Goal: Transaction & Acquisition: Subscribe to service/newsletter

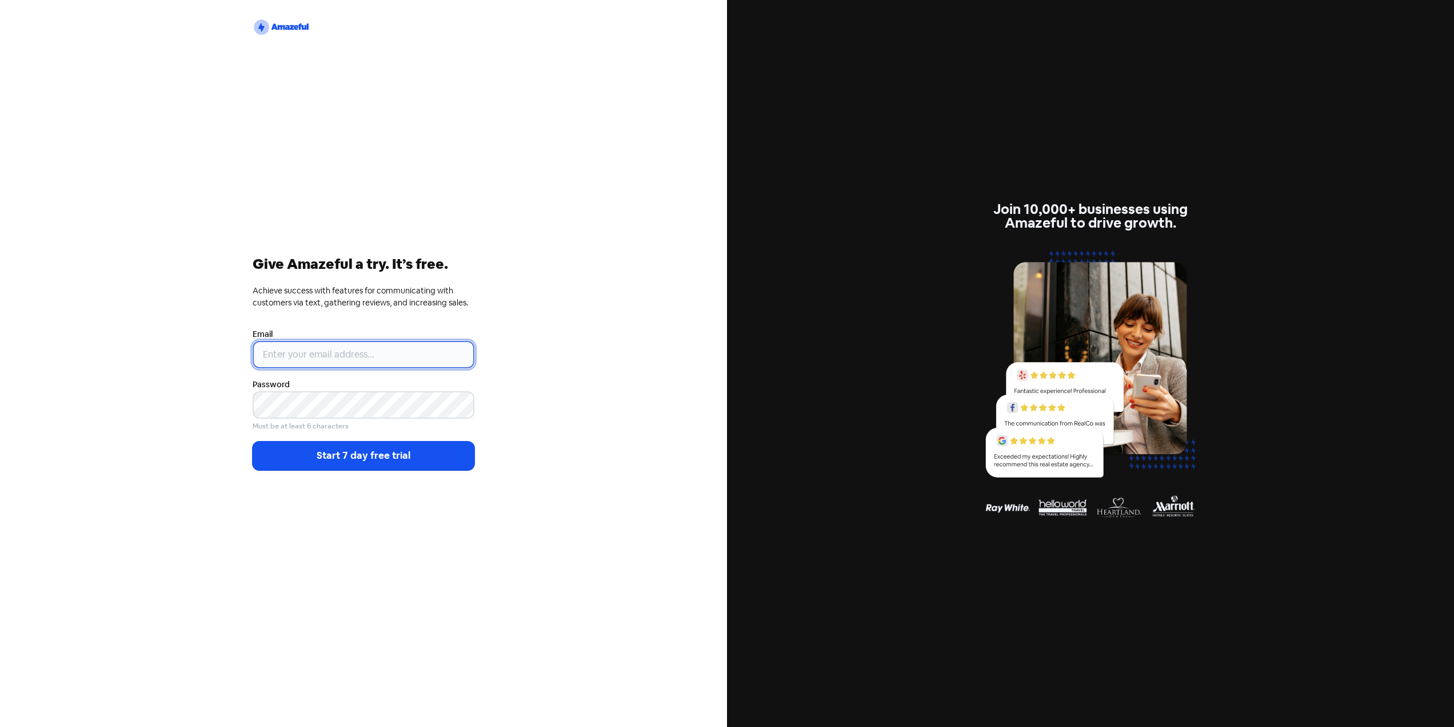
click at [331, 349] on input "email" at bounding box center [364, 354] width 222 height 27
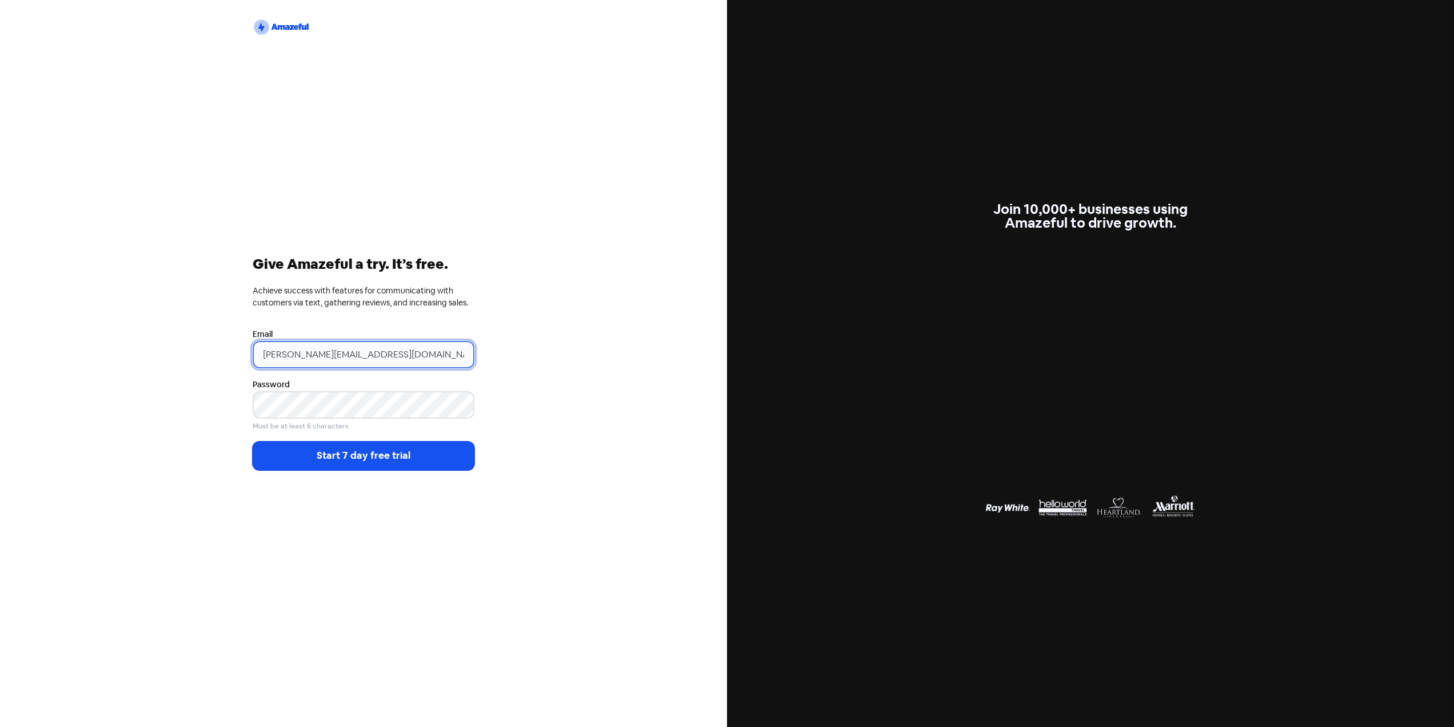
type input "[PERSON_NAME][EMAIL_ADDRESS][DOMAIN_NAME]"
click at [347, 453] on button "Start 7 day free trial" at bounding box center [364, 455] width 222 height 29
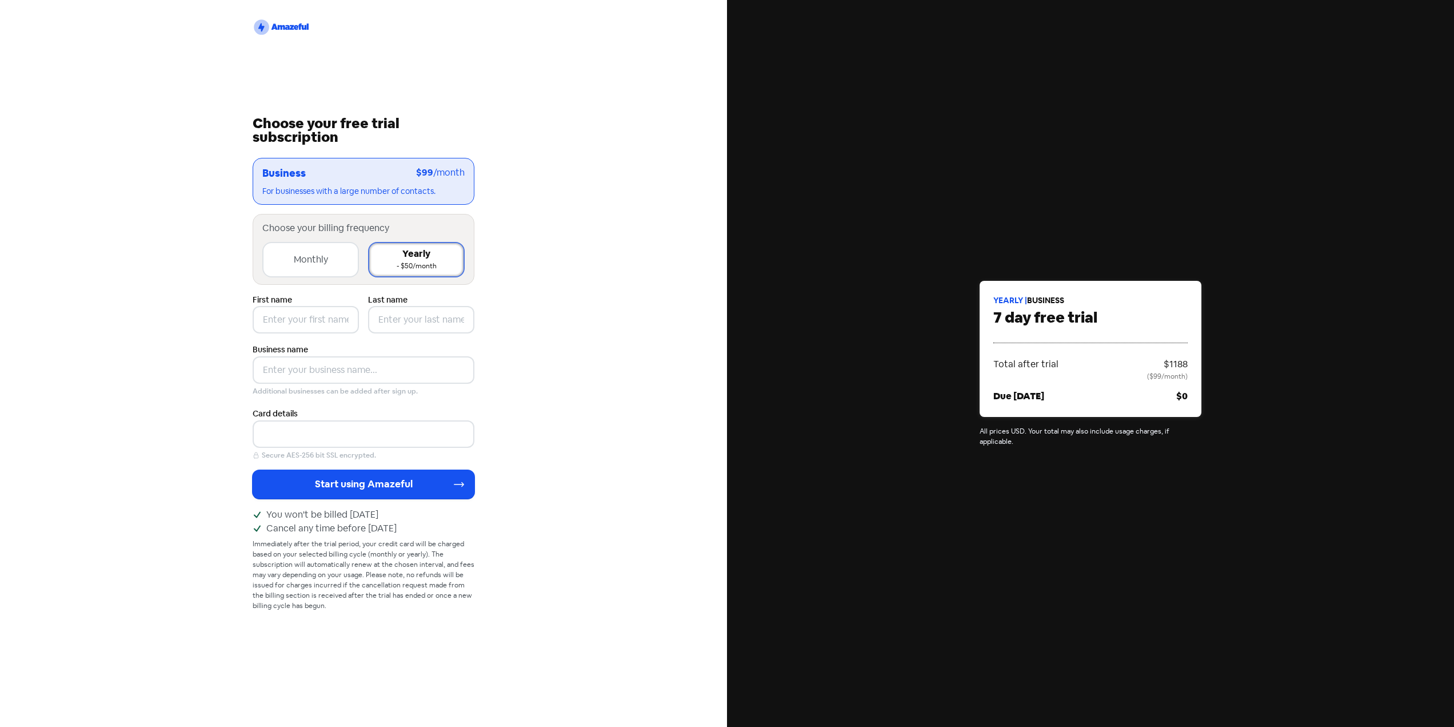
click at [319, 270] on div "Monthly + $50/month" at bounding box center [310, 259] width 97 height 35
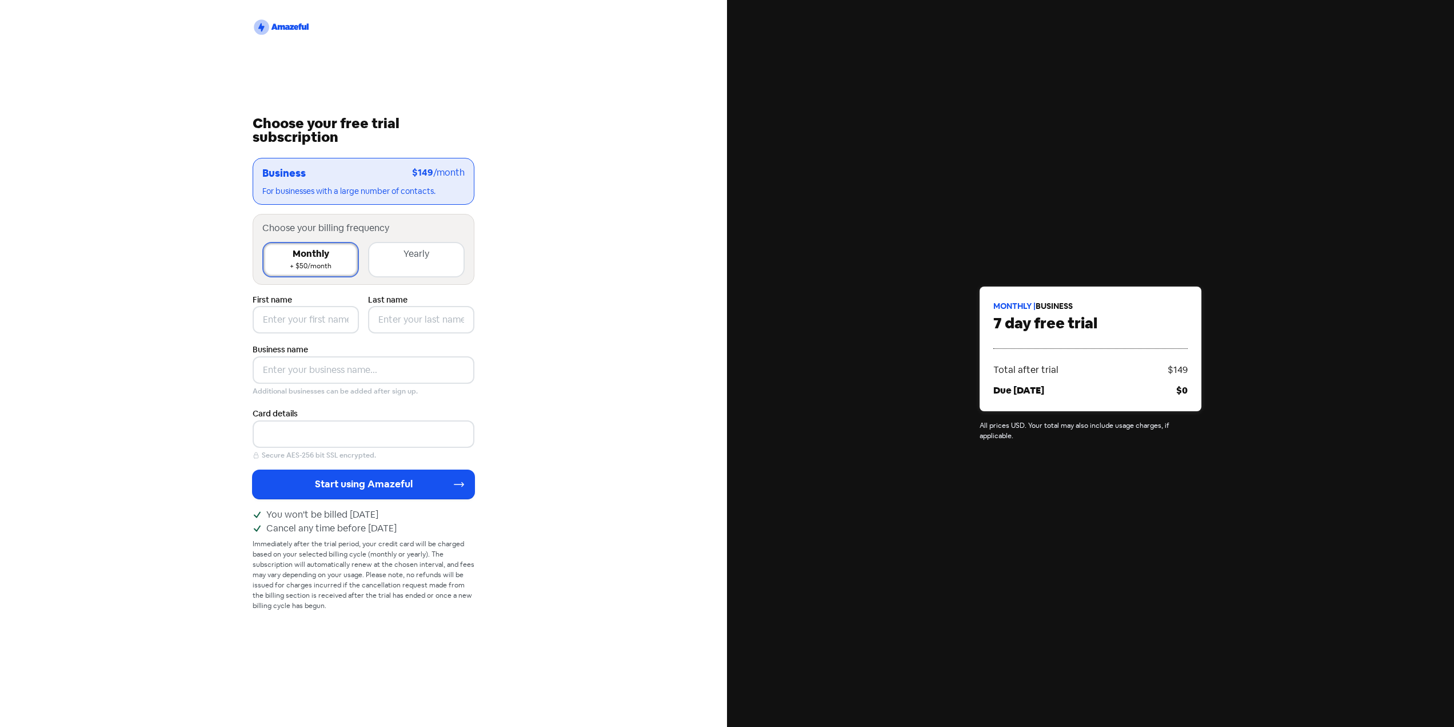
click at [324, 245] on div "Monthly + $50/month" at bounding box center [310, 259] width 97 height 35
click at [402, 256] on div "Yearly - $50/month" at bounding box center [416, 259] width 97 height 35
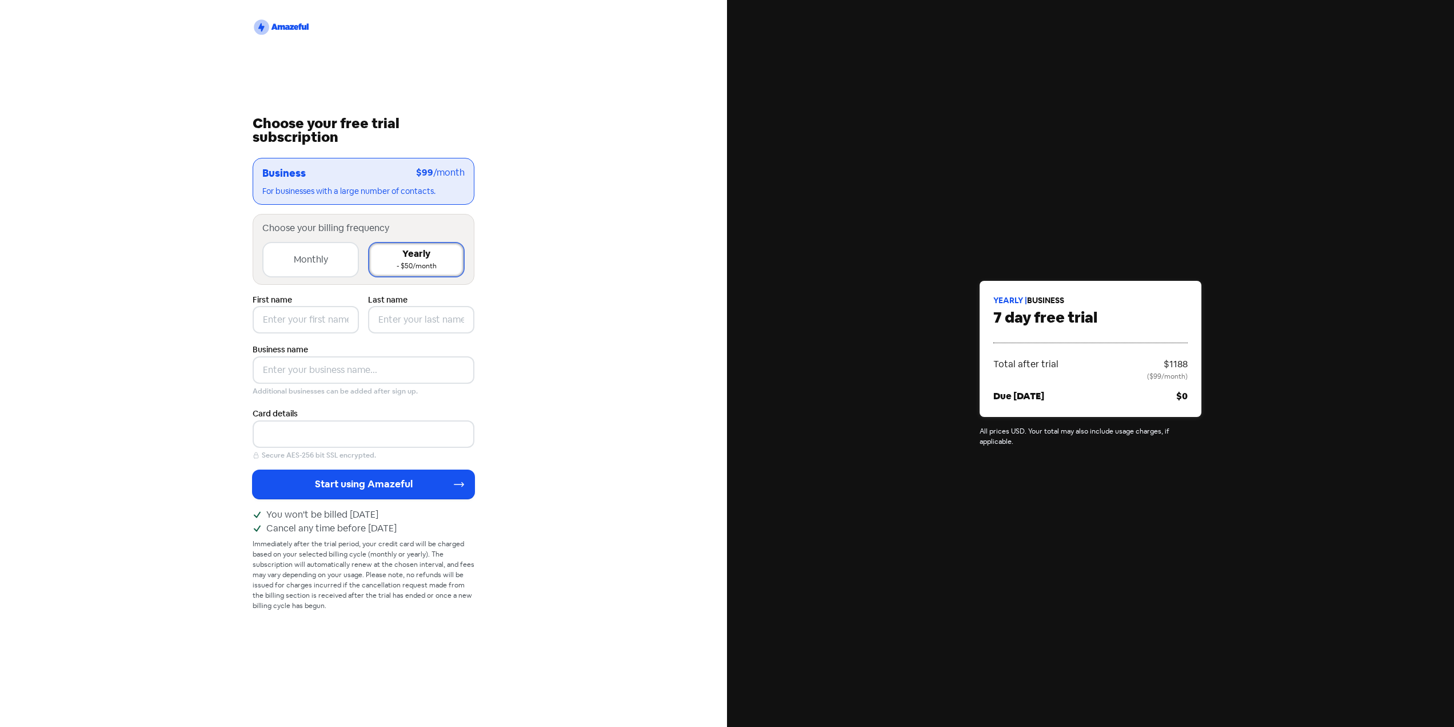
click at [303, 252] on div "Monthly + $50/month" at bounding box center [310, 259] width 97 height 35
